Goal: Complete application form

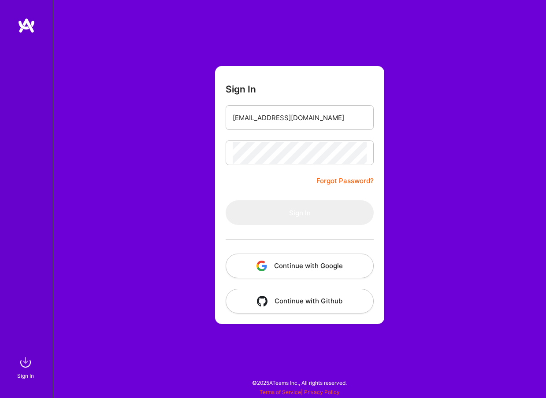
type input "clintonokike@gmail.com"
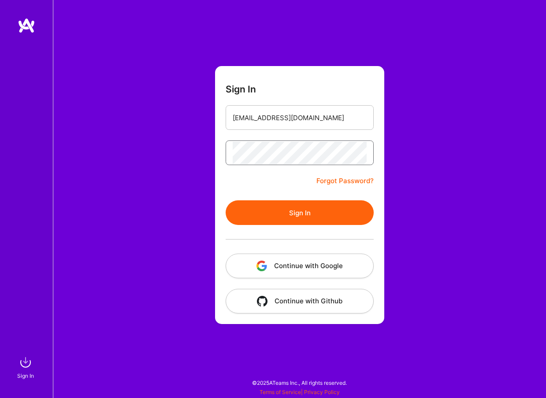
click at [300, 213] on button "Sign In" at bounding box center [300, 213] width 148 height 25
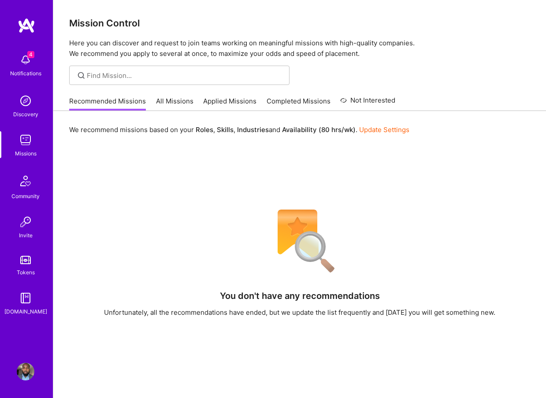
click at [178, 101] on link "All Missions" at bounding box center [174, 104] width 37 height 15
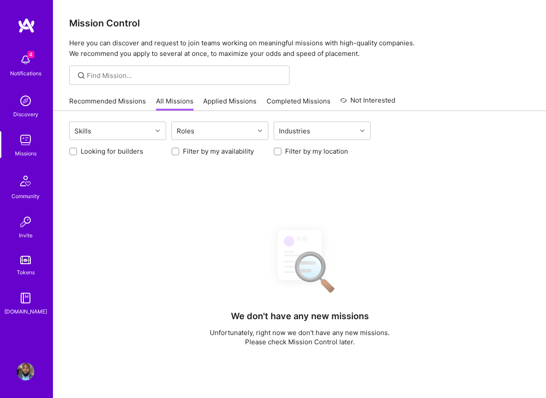
click at [106, 106] on link "Recommended Missions" at bounding box center [107, 104] width 77 height 15
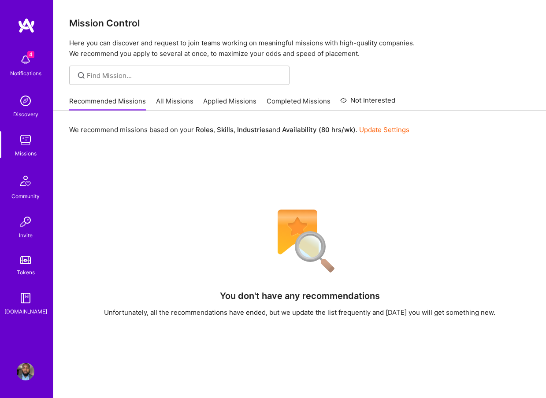
click at [140, 158] on div "We recommend missions based on your Roles , Skills , Industries and Availabilit…" at bounding box center [299, 322] width 493 height 422
click at [226, 97] on link "Applied Missions" at bounding box center [229, 104] width 53 height 15
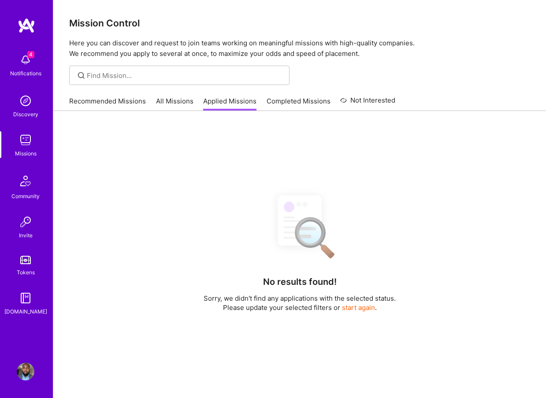
click at [130, 102] on link "Recommended Missions" at bounding box center [107, 104] width 77 height 15
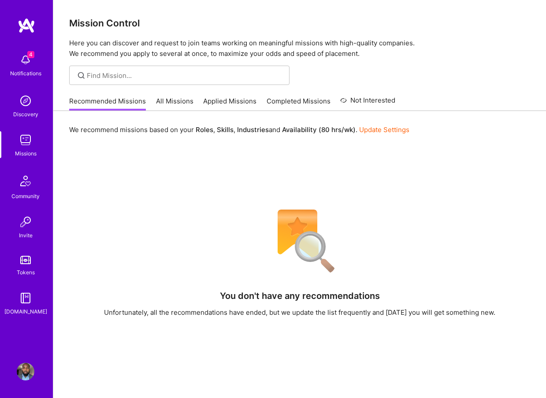
click at [276, 97] on link "Completed Missions" at bounding box center [299, 104] width 64 height 15
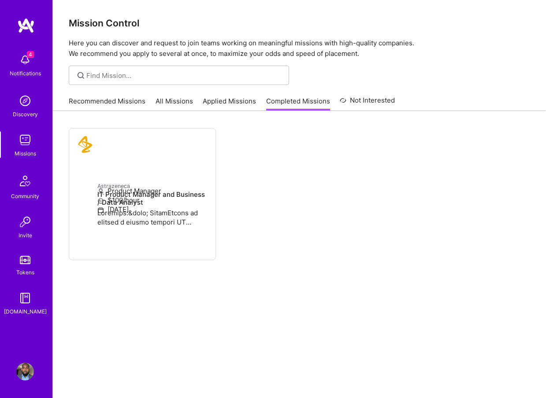
click at [124, 94] on div "Recommended Missions All Missions Applied Missions Completed Missions Not Inter…" at bounding box center [232, 101] width 326 height 19
click at [353, 110] on link "Not Interested" at bounding box center [367, 103] width 55 height 16
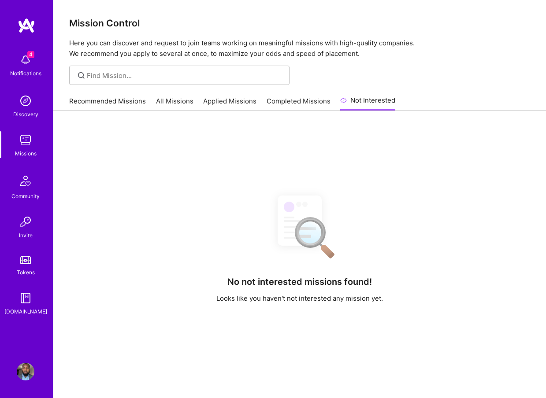
click at [116, 100] on link "Recommended Missions" at bounding box center [107, 104] width 77 height 15
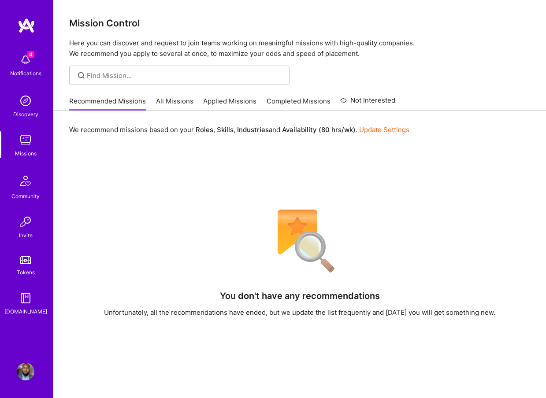
click at [26, 60] on img at bounding box center [26, 60] width 18 height 18
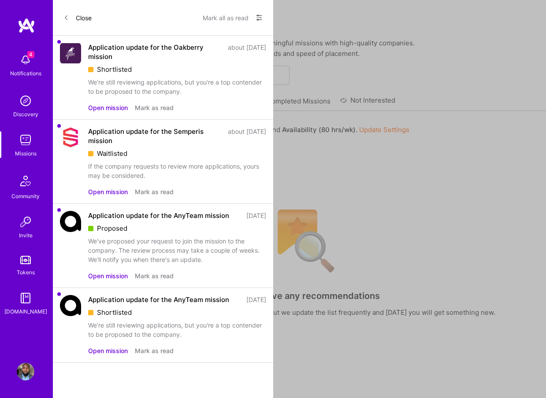
click at [25, 114] on div "Discovery" at bounding box center [25, 114] width 25 height 9
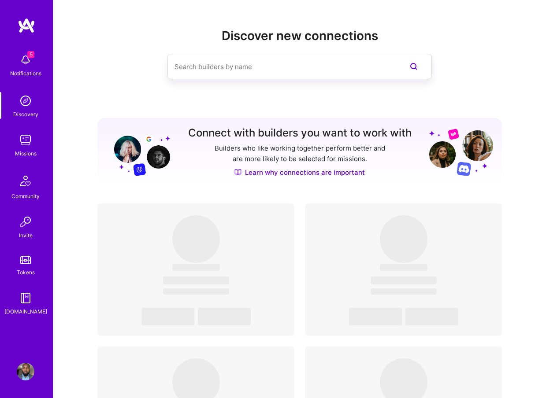
click at [25, 148] on img at bounding box center [26, 140] width 18 height 18
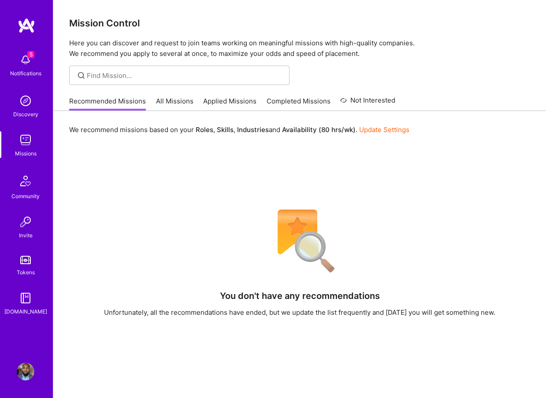
click at [21, 191] on img at bounding box center [25, 181] width 21 height 21
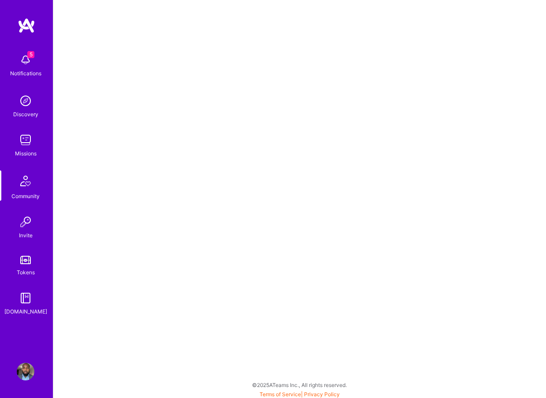
click at [23, 229] on img at bounding box center [26, 222] width 18 height 18
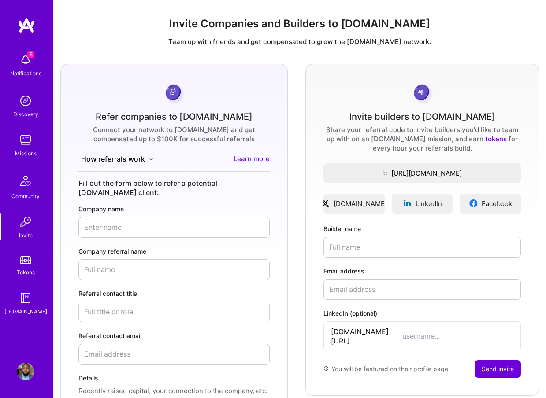
click at [29, 259] on img at bounding box center [25, 260] width 11 height 8
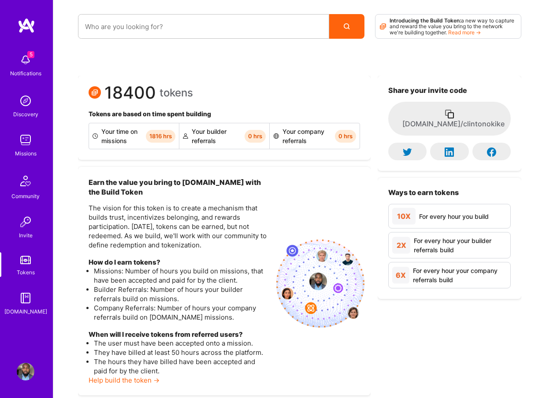
click at [24, 306] on img at bounding box center [26, 299] width 18 height 18
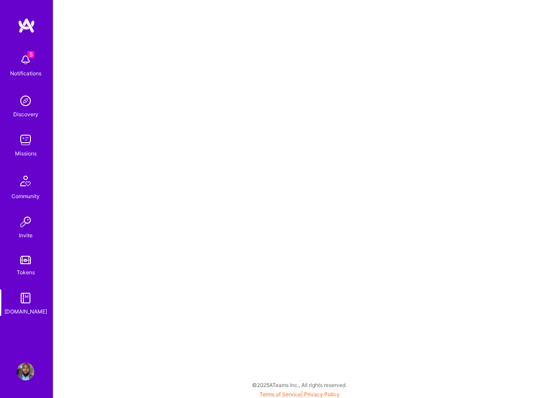
click at [33, 99] on img at bounding box center [26, 101] width 18 height 18
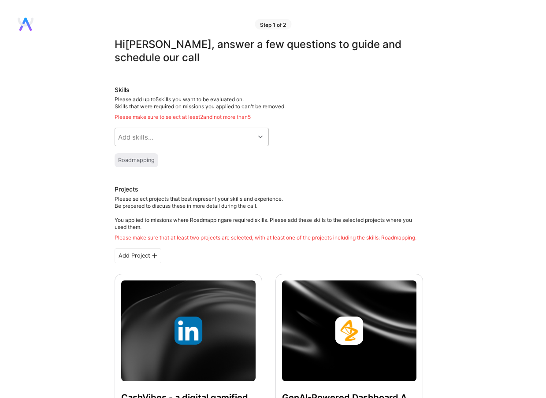
click at [300, 192] on h3 "Projects" at bounding box center [269, 190] width 308 height 11
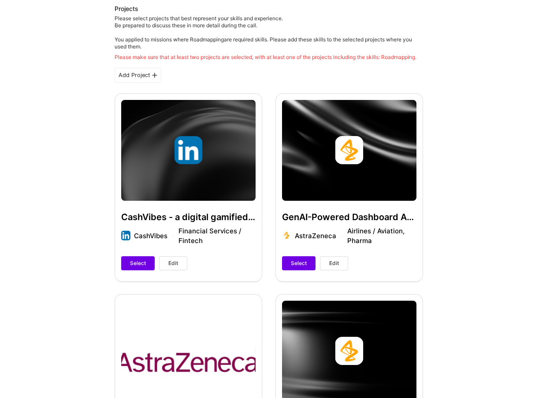
scroll to position [179, 0]
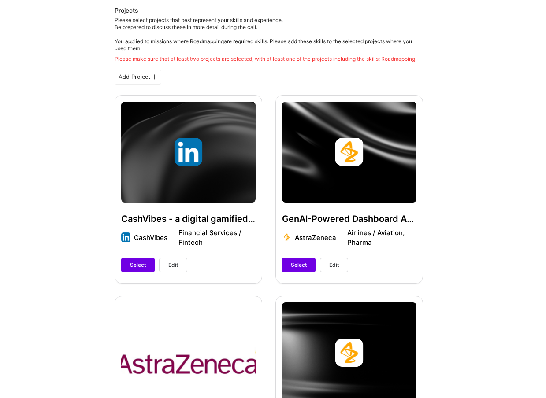
click at [300, 265] on span "Select" at bounding box center [299, 265] width 16 height 8
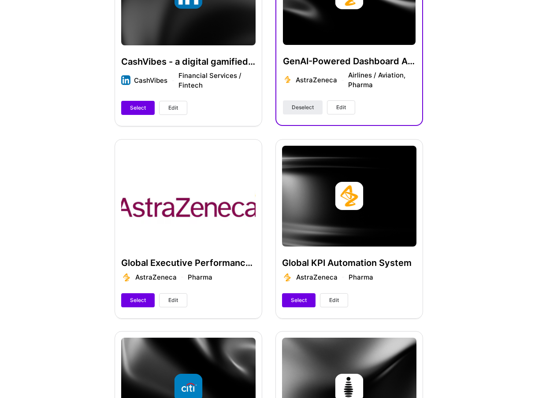
scroll to position [395, 0]
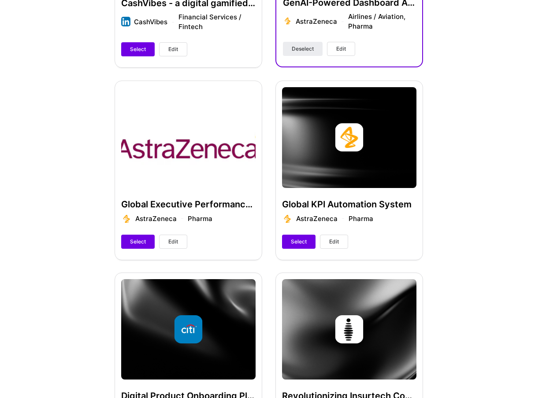
click at [141, 241] on span "Select" at bounding box center [138, 242] width 16 height 8
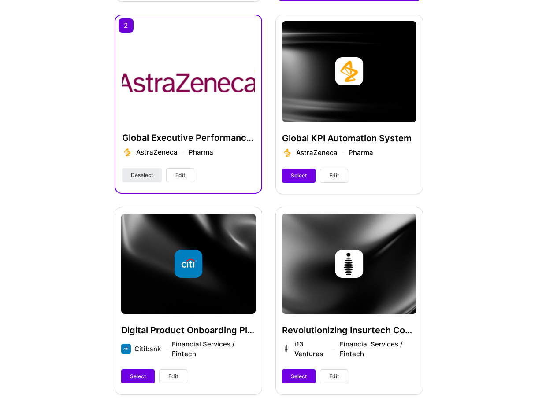
scroll to position [478, 0]
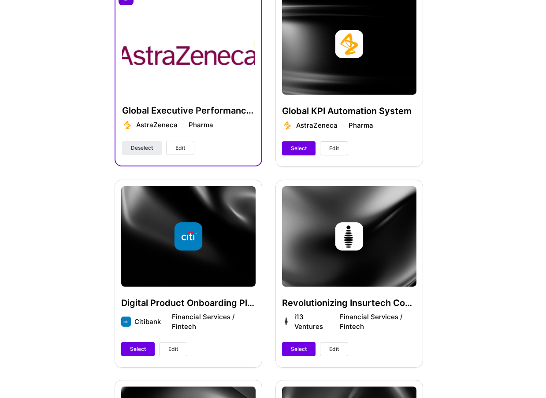
click at [134, 349] on span "Select" at bounding box center [138, 350] width 16 height 8
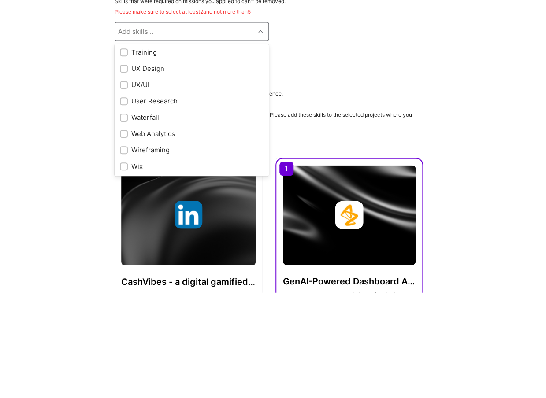
scroll to position [106, 0]
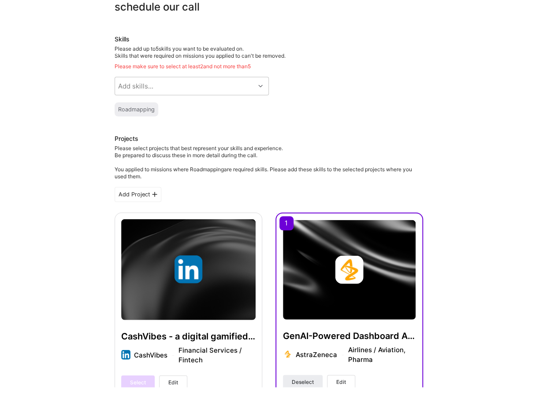
scroll to position [51, 0]
click at [294, 104] on div "Roadmapping" at bounding box center [269, 109] width 308 height 14
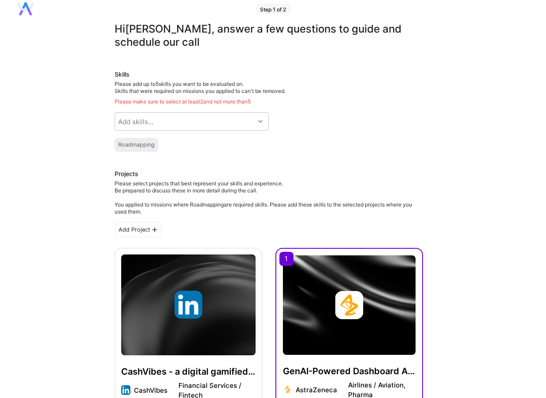
scroll to position [0, 0]
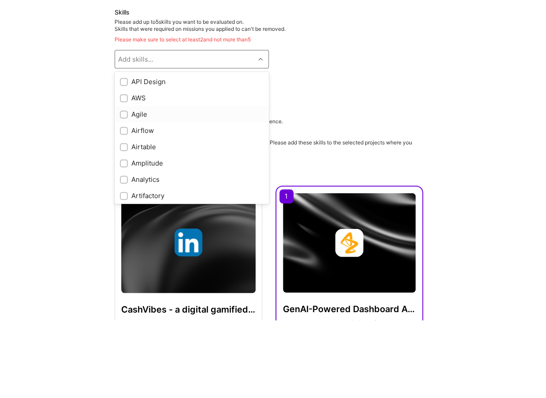
click at [143, 188] on div "Agile" at bounding box center [192, 192] width 144 height 9
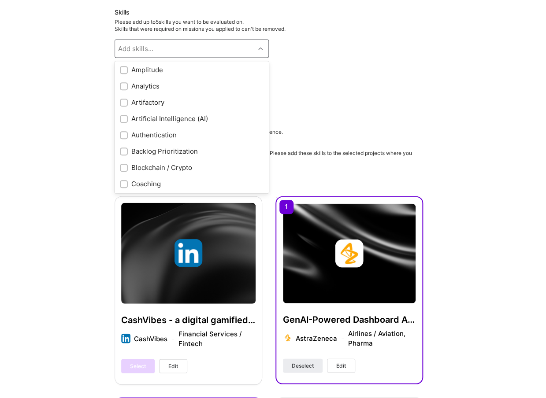
scroll to position [83, 0]
click at [207, 120] on div "Artificial Intelligence (AI)" at bounding box center [192, 118] width 144 height 9
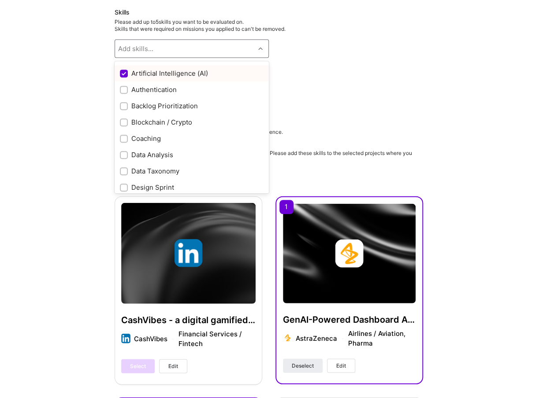
scroll to position [129, 0]
click at [178, 108] on div "Backlog Prioritization" at bounding box center [192, 105] width 144 height 9
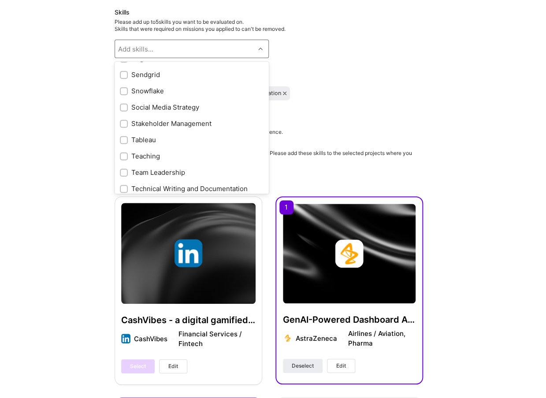
click at [204, 125] on div "Stakeholder Management" at bounding box center [192, 123] width 144 height 9
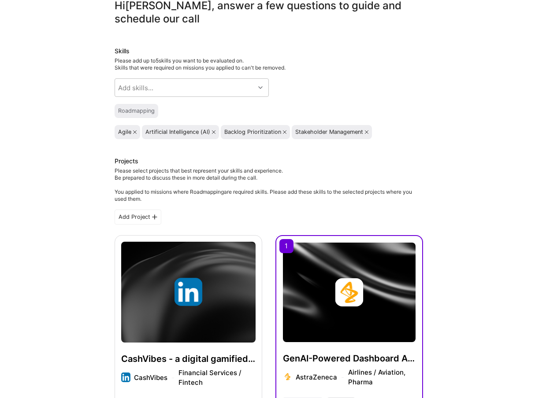
scroll to position [26, 0]
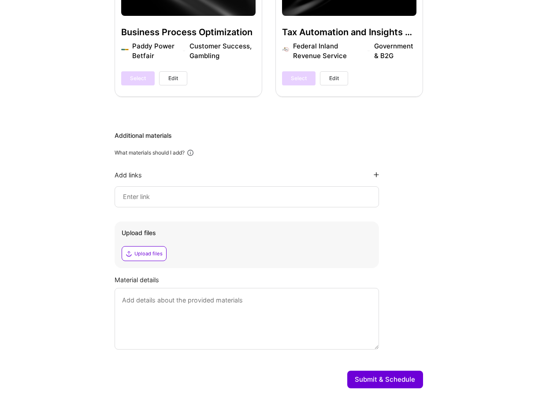
click at [403, 379] on button "Submit & Schedule" at bounding box center [385, 380] width 76 height 18
